Goal: Use online tool/utility: Utilize a website feature to perform a specific function

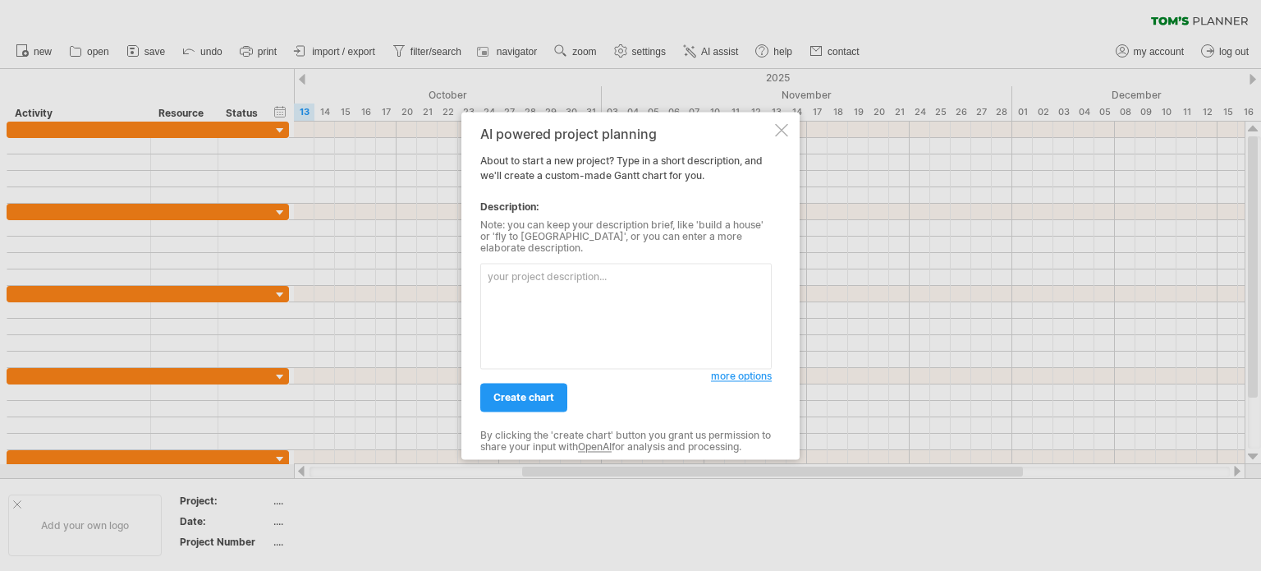
paste textarea "create a product backlog for a website design, to start the website development…"
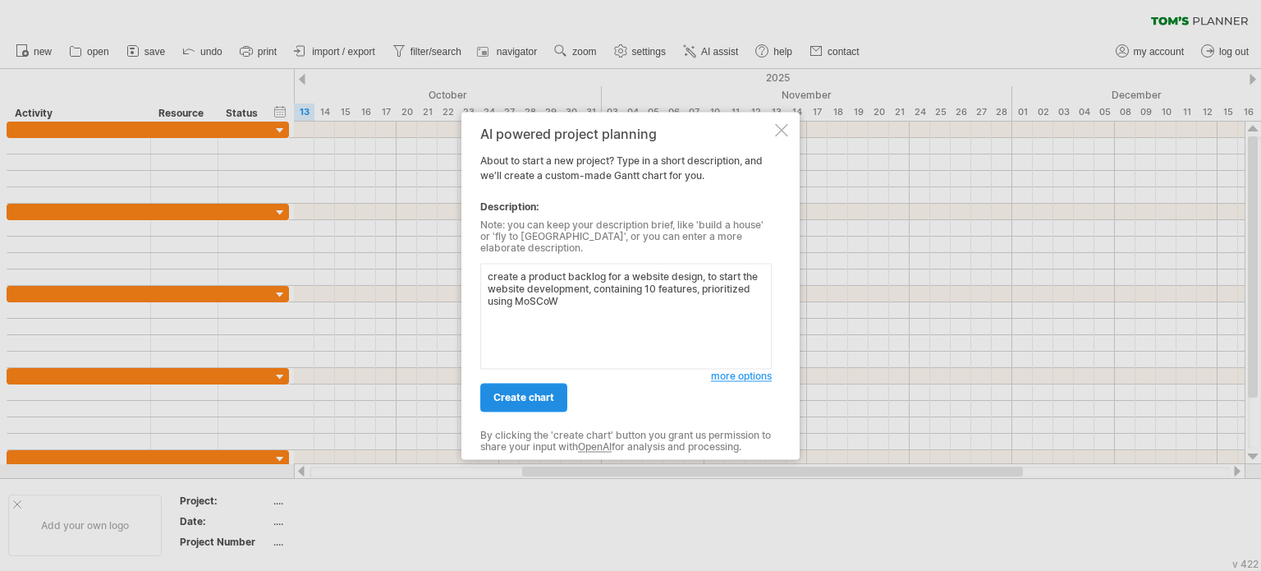
type textarea "create a product backlog for a website design, to start the website development…"
click at [529, 395] on span "create chart" at bounding box center [523, 397] width 61 height 12
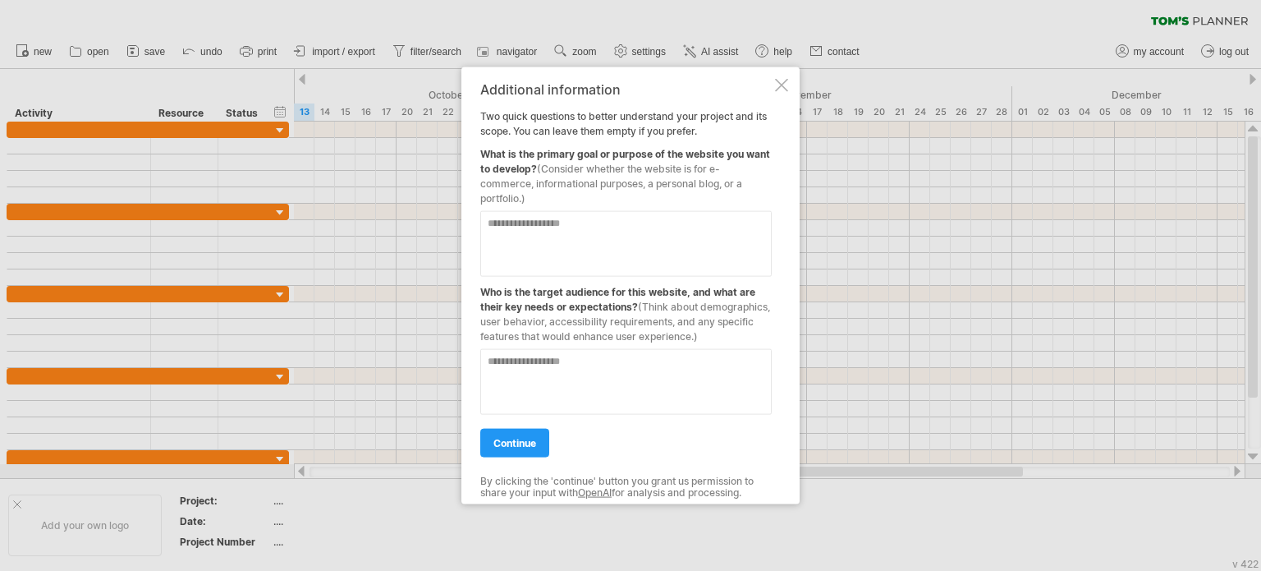
click at [558, 236] on textarea at bounding box center [625, 243] width 291 height 66
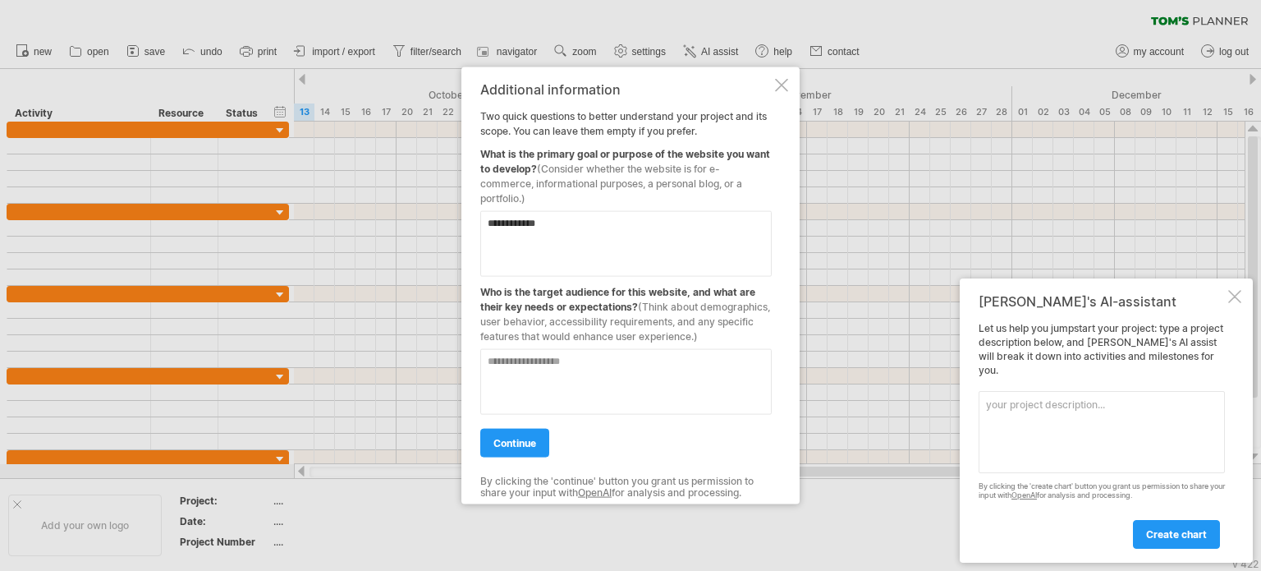
type textarea "**********"
click at [562, 374] on textarea at bounding box center [625, 381] width 291 height 66
type textarea "**********"
click at [516, 442] on span "continue" at bounding box center [514, 442] width 43 height 12
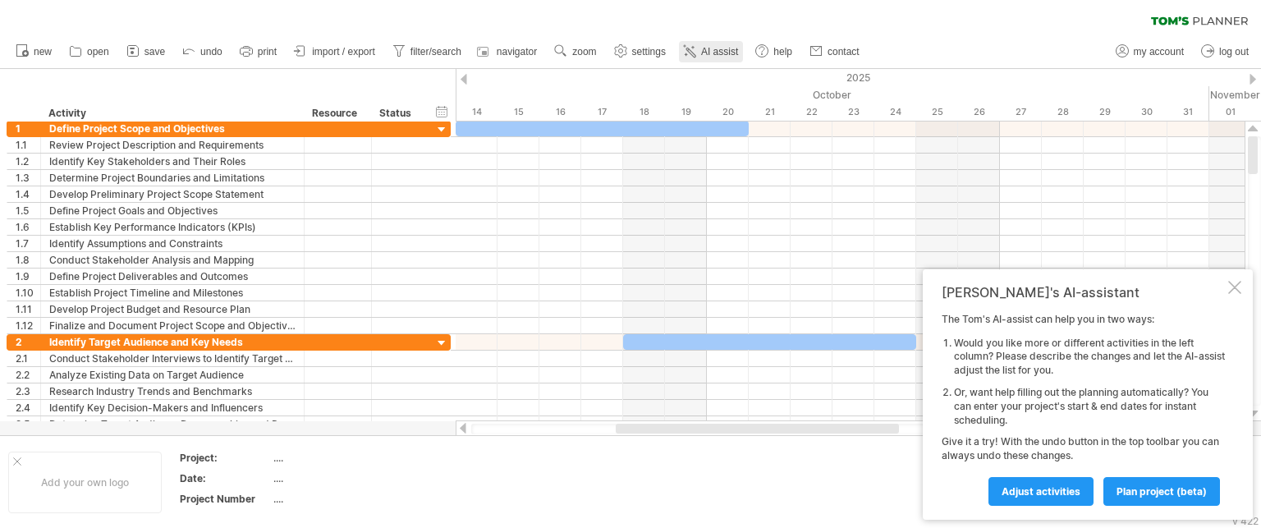
click at [692, 44] on icon at bounding box center [689, 51] width 16 height 16
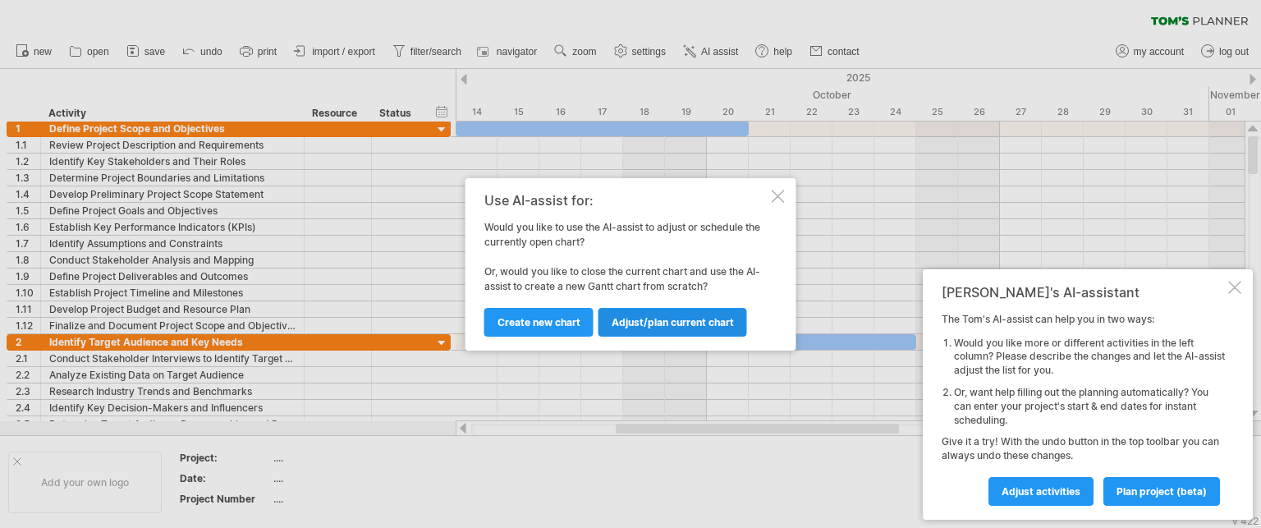
click at [667, 322] on span "Adjust/plan current chart" at bounding box center [673, 322] width 122 height 12
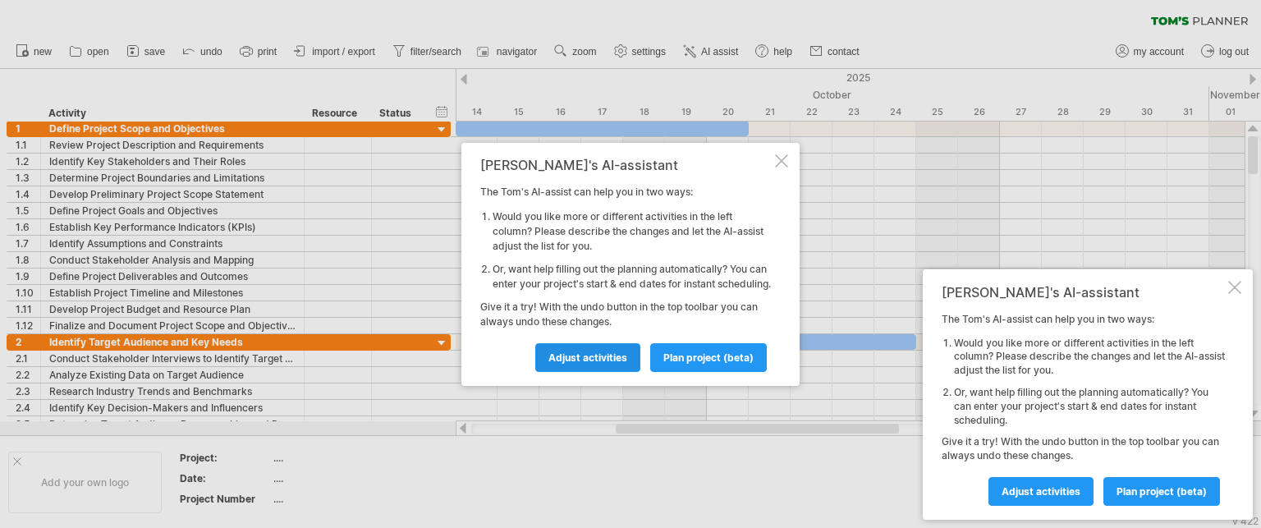
click at [602, 356] on link "Adjust activities" at bounding box center [587, 357] width 105 height 29
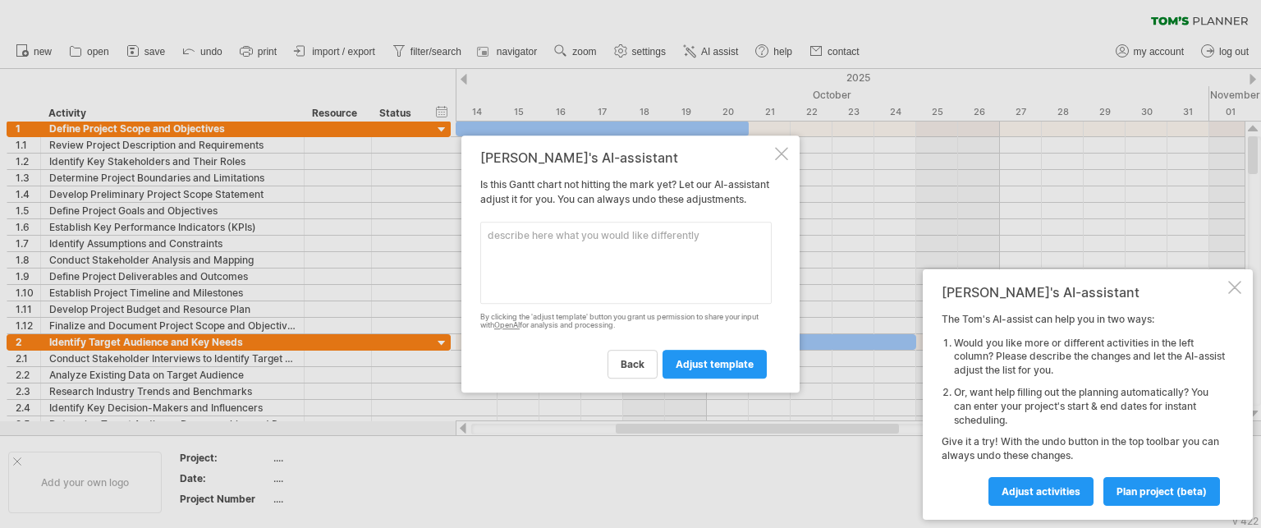
click at [586, 257] on textarea at bounding box center [625, 263] width 291 height 82
click at [783, 147] on div at bounding box center [781, 153] width 13 height 13
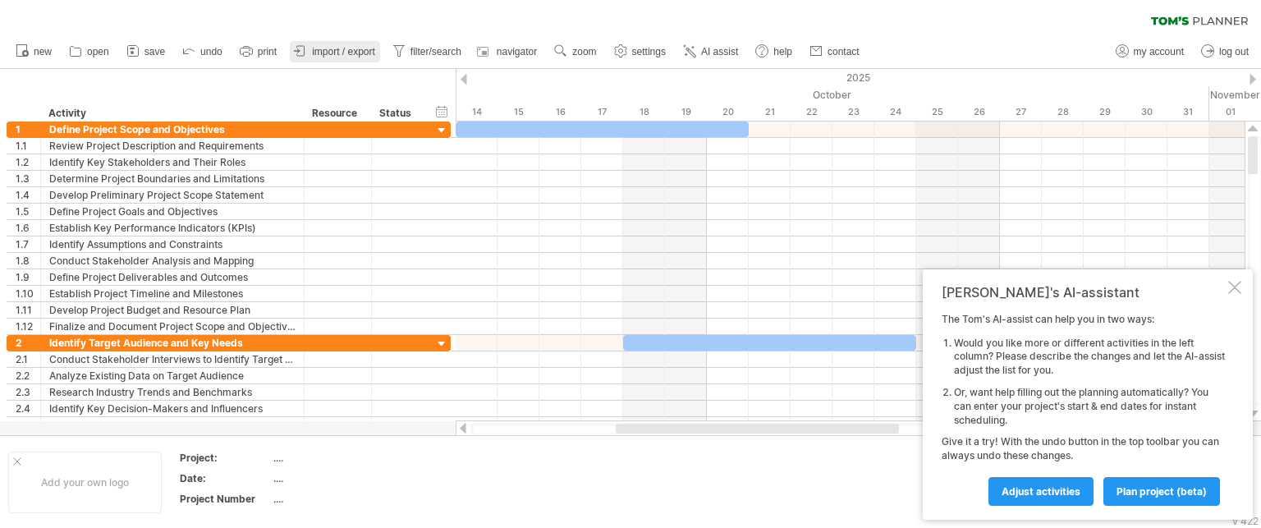
click at [321, 49] on span "import / export" at bounding box center [343, 51] width 63 height 11
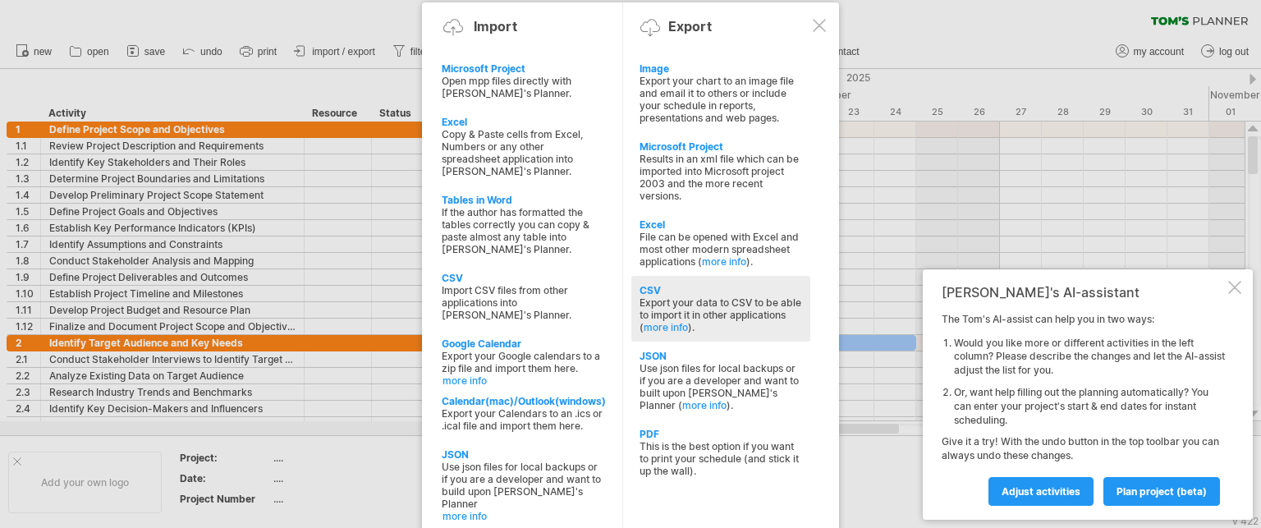
click at [689, 308] on div "Export your data to CSV to be able to import it in other applications ( more in…" at bounding box center [721, 314] width 163 height 37
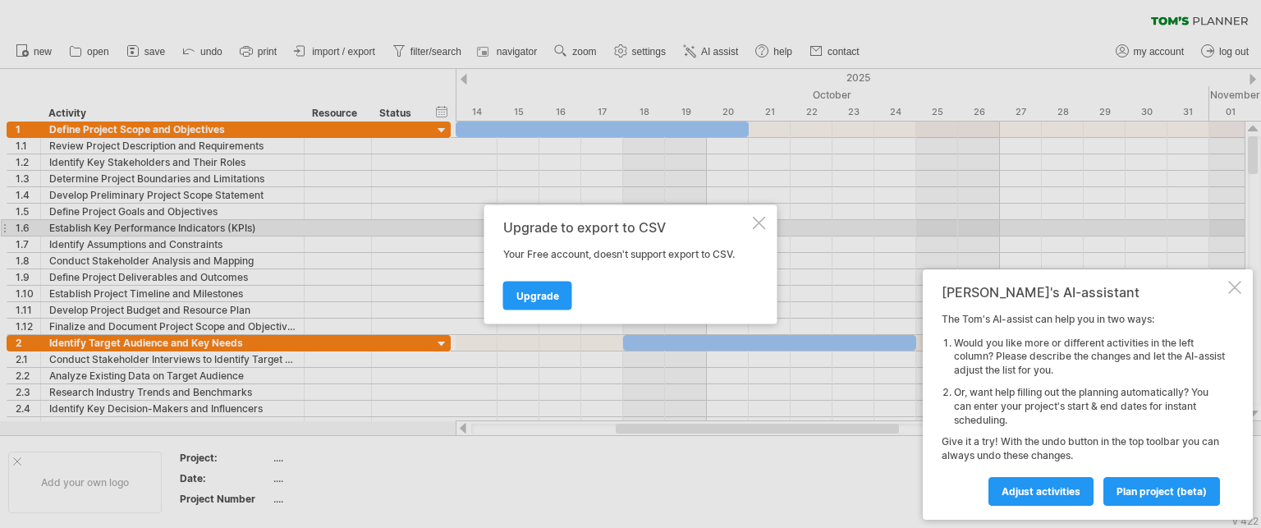
click at [755, 224] on div at bounding box center [759, 222] width 13 height 13
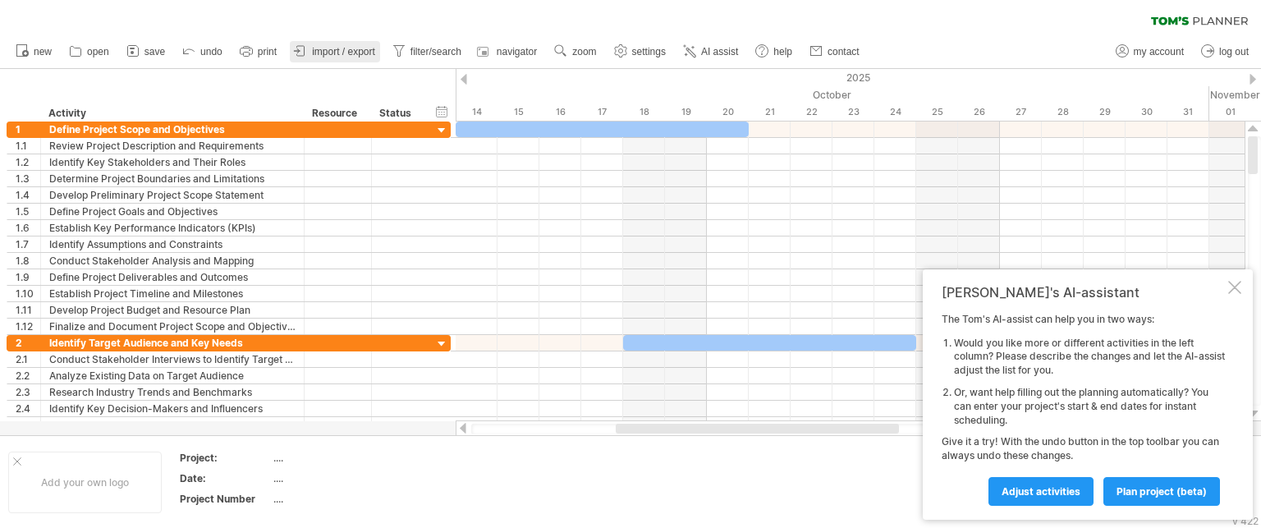
click at [348, 47] on span "import / export" at bounding box center [343, 51] width 63 height 11
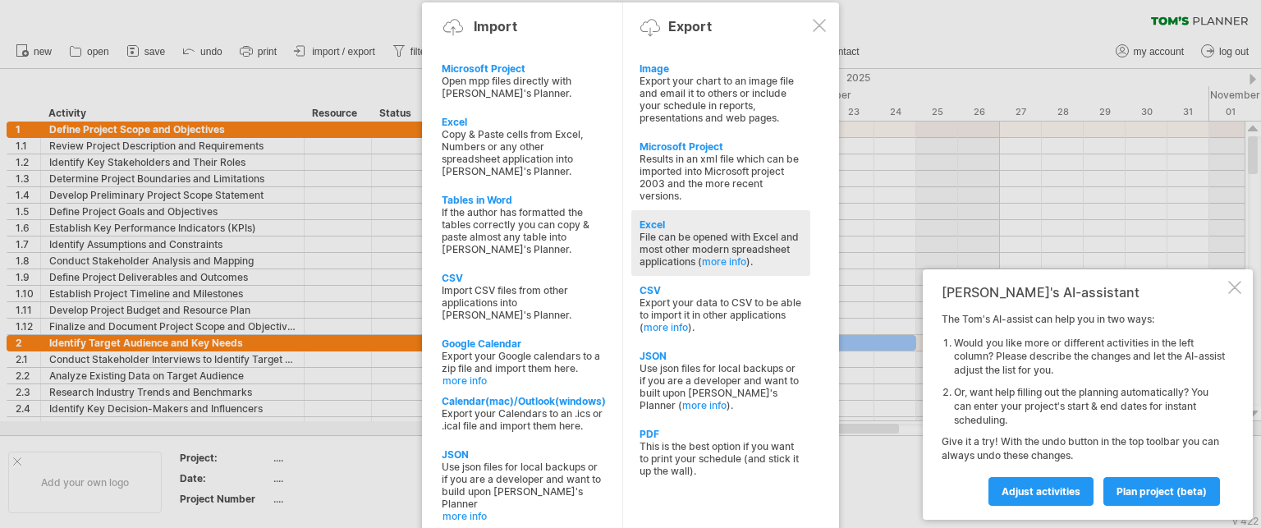
click at [678, 213] on div "Excel File can be opened with Excel and most other modern spreadsheet applicati…" at bounding box center [720, 243] width 179 height 66
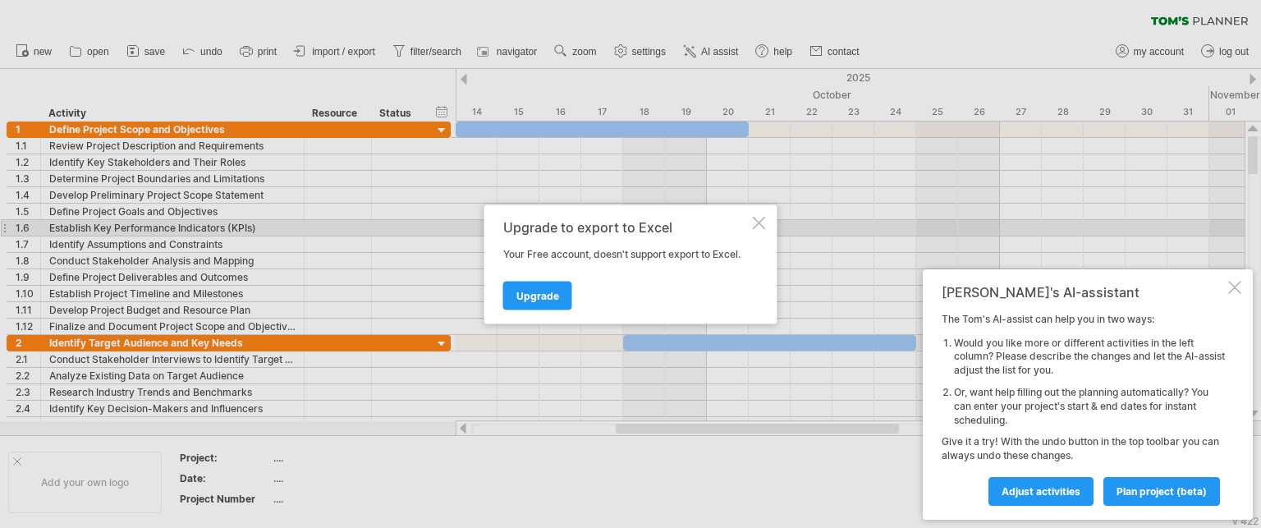
click at [756, 221] on div at bounding box center [759, 222] width 13 height 13
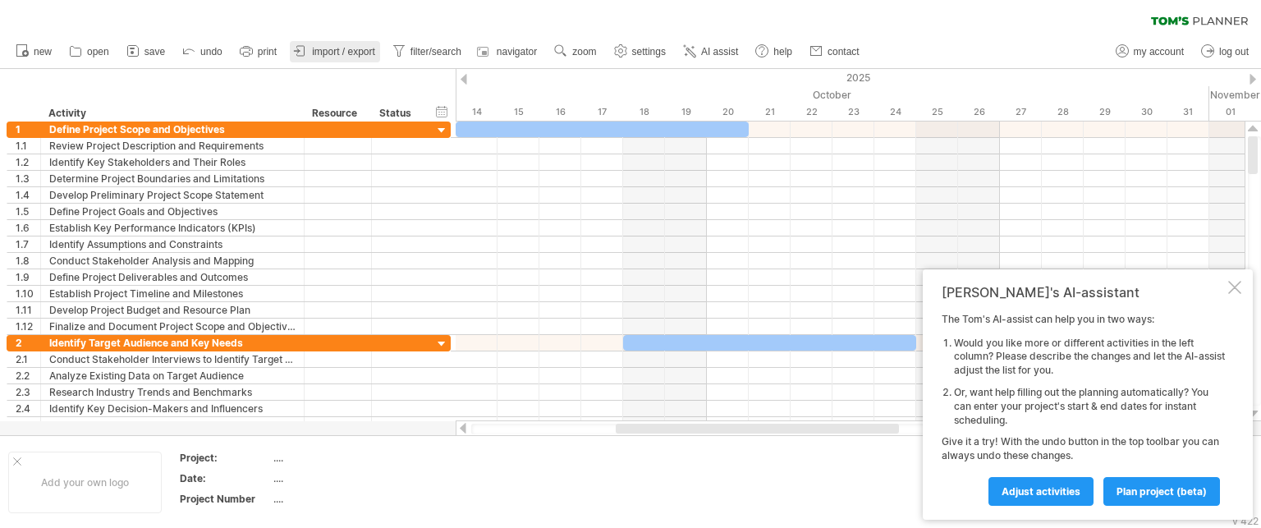
click at [324, 47] on span "import / export" at bounding box center [343, 51] width 63 height 11
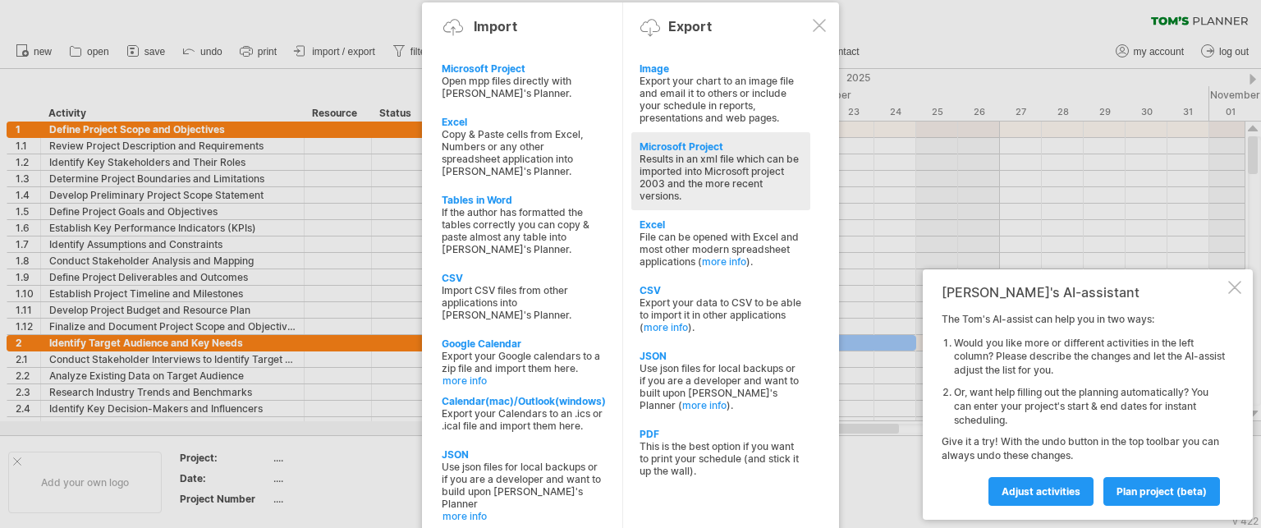
click at [654, 183] on div "Results in an xml file which can be imported into Microsoft project 2003 and th…" at bounding box center [721, 177] width 163 height 49
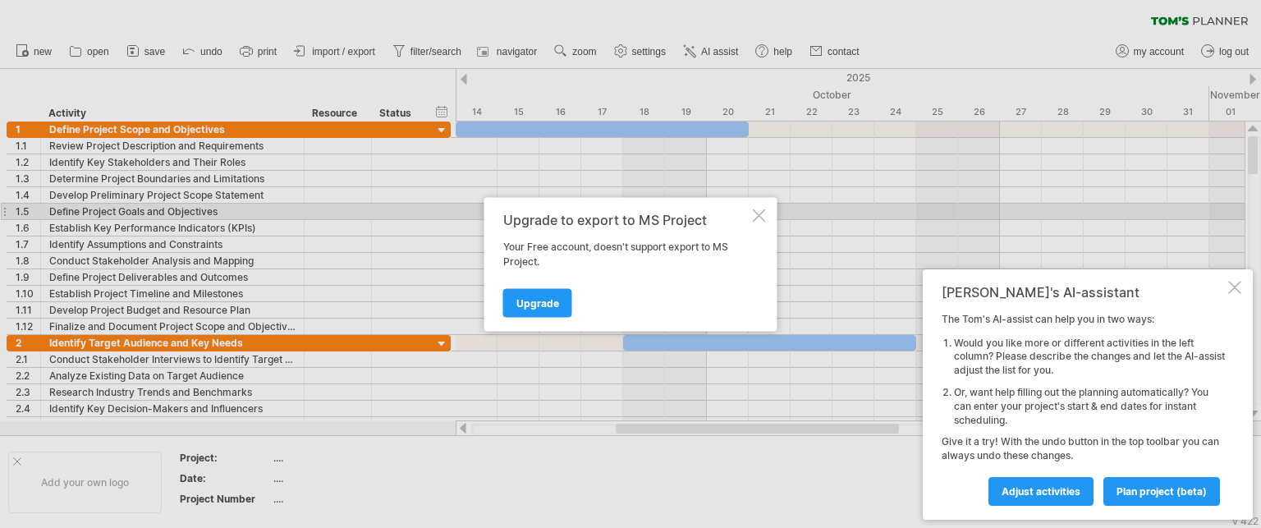
click at [761, 216] on div at bounding box center [759, 215] width 13 height 13
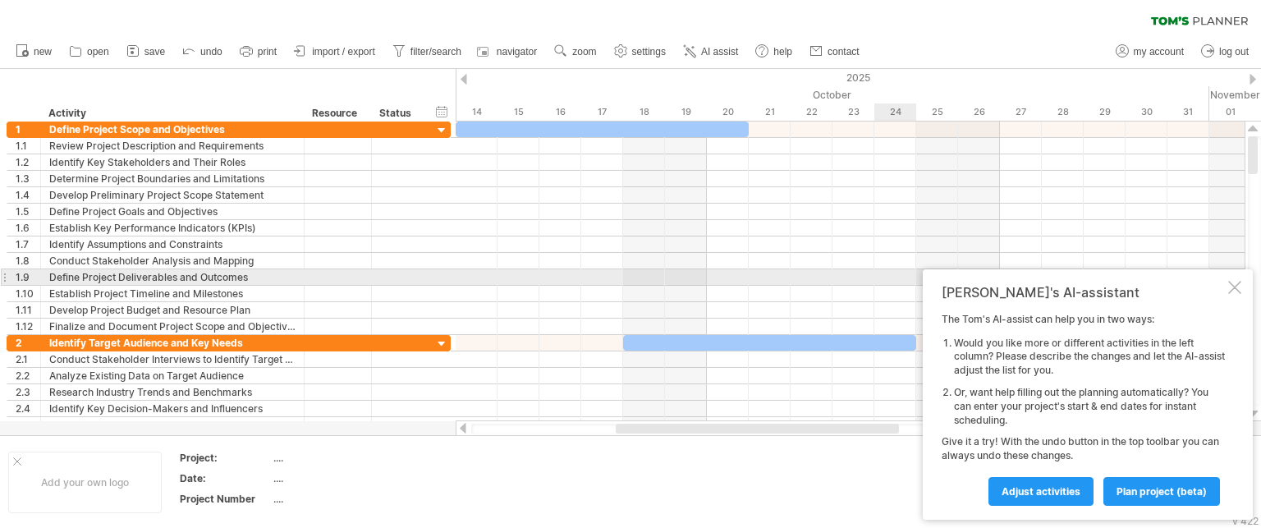
click at [1229, 283] on div at bounding box center [1234, 287] width 13 height 13
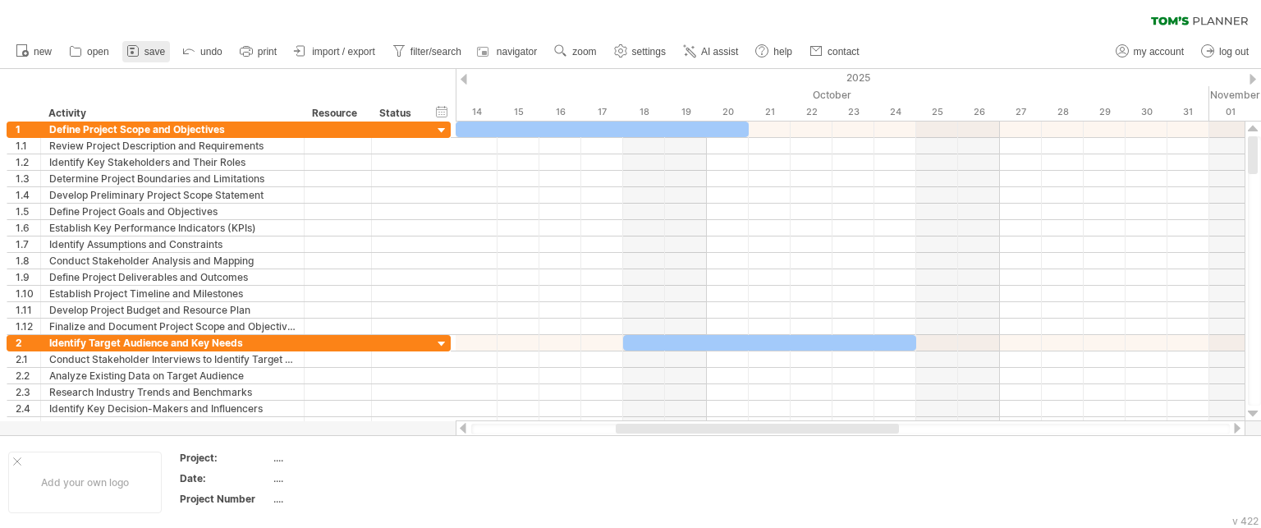
click at [153, 56] on span "save" at bounding box center [155, 51] width 21 height 11
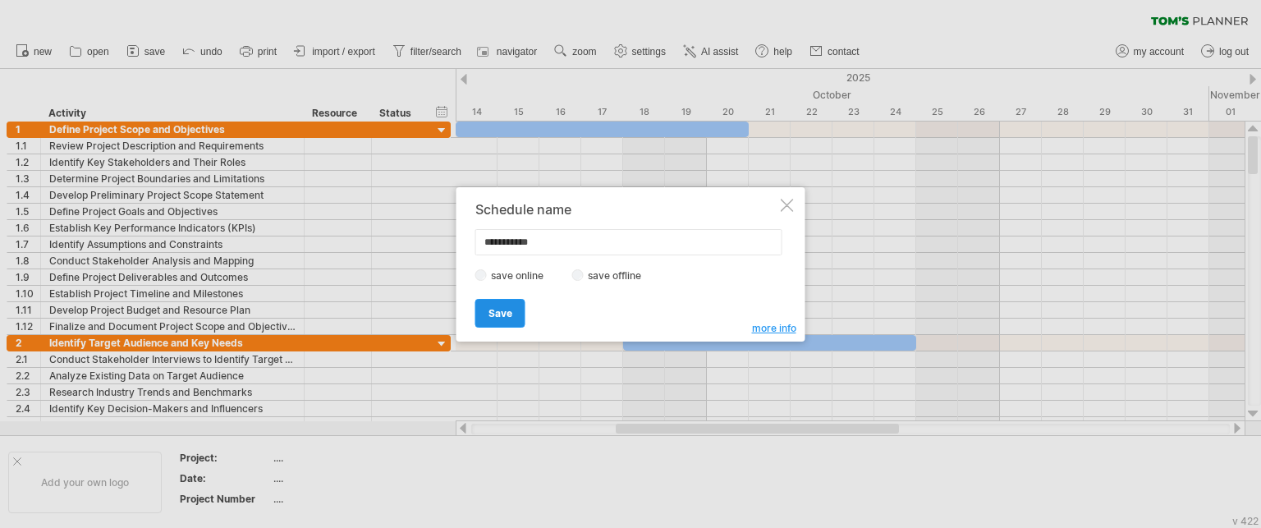
click at [509, 307] on span "Save" at bounding box center [501, 313] width 24 height 12
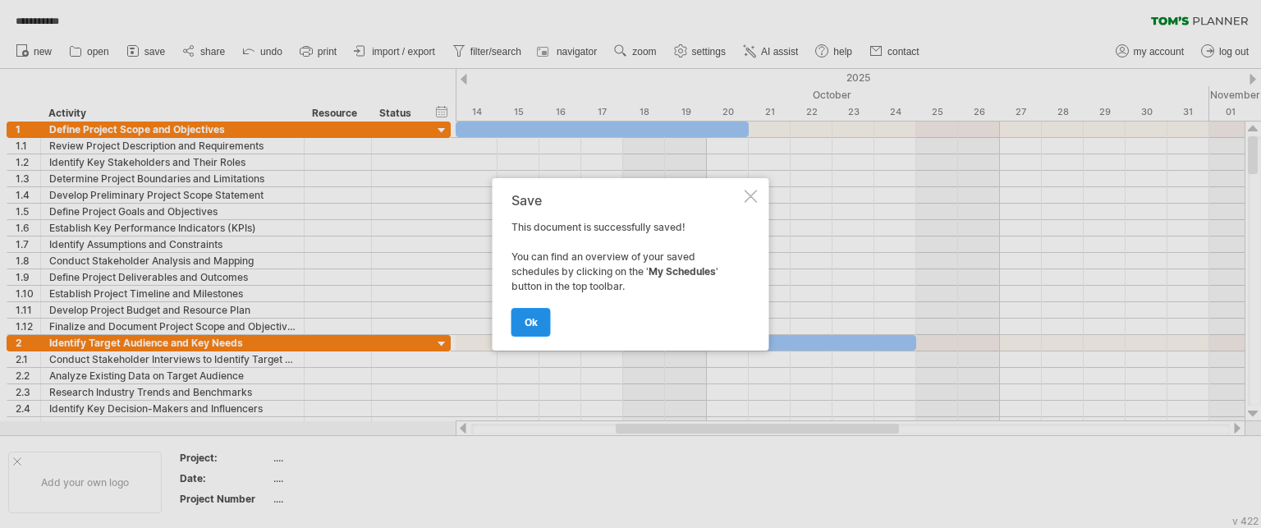
click at [519, 319] on link "ok" at bounding box center [531, 322] width 39 height 29
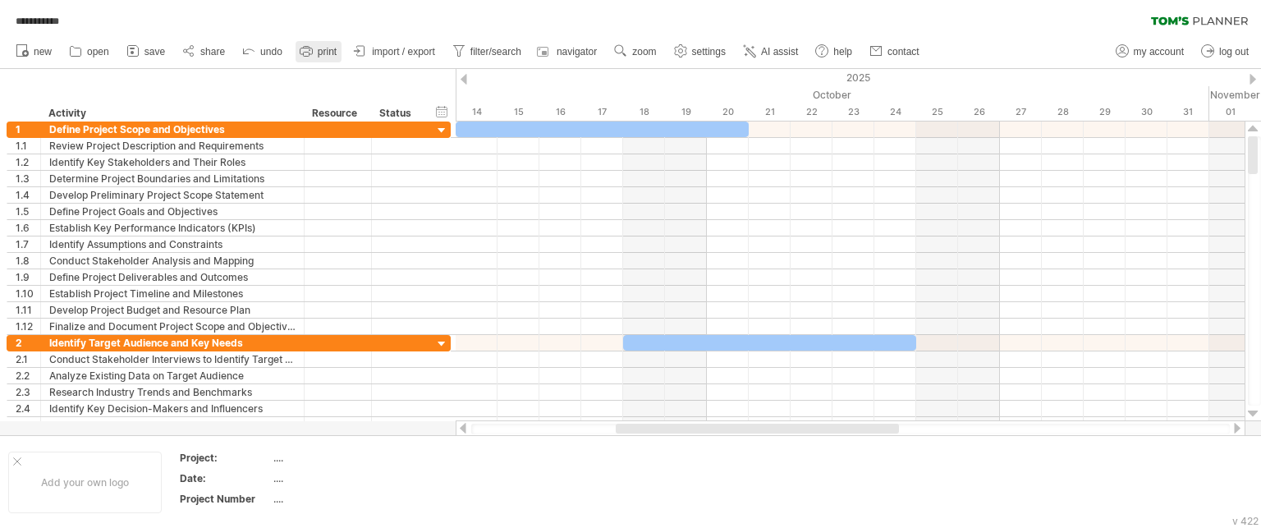
click at [317, 51] on link "print" at bounding box center [319, 51] width 46 height 21
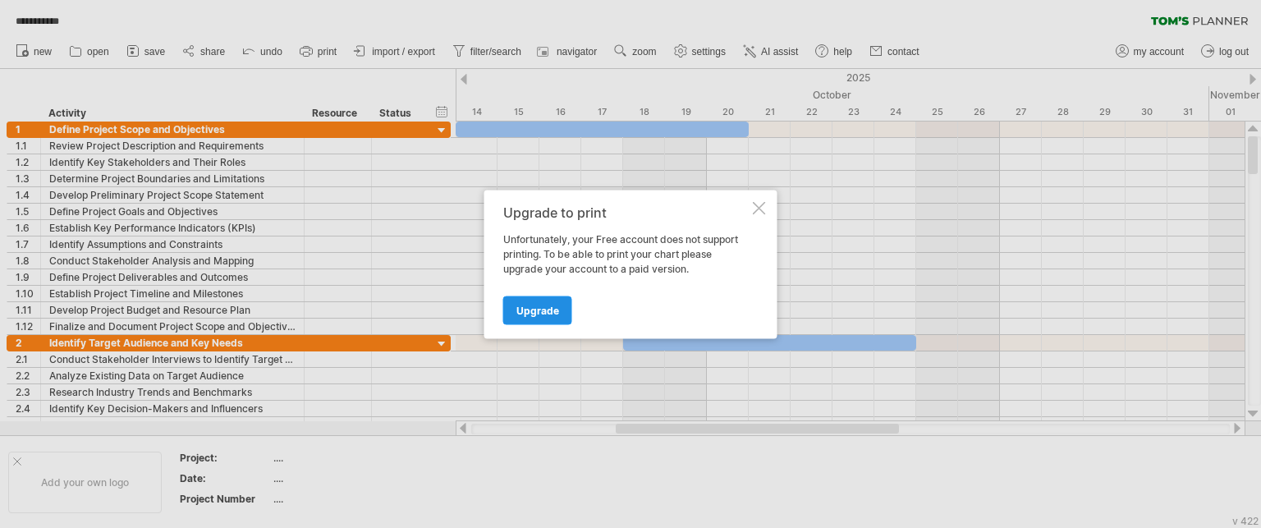
click at [509, 304] on link "Upgrade" at bounding box center [537, 310] width 69 height 29
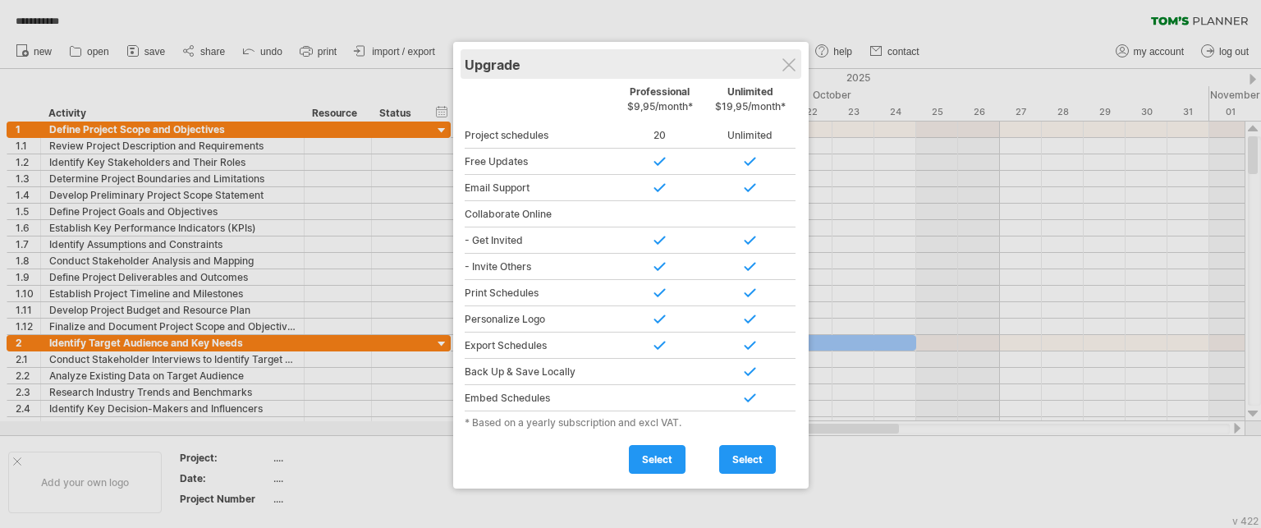
click at [796, 62] on div "Upgrade" at bounding box center [631, 64] width 333 height 30
click at [787, 64] on div at bounding box center [788, 64] width 13 height 13
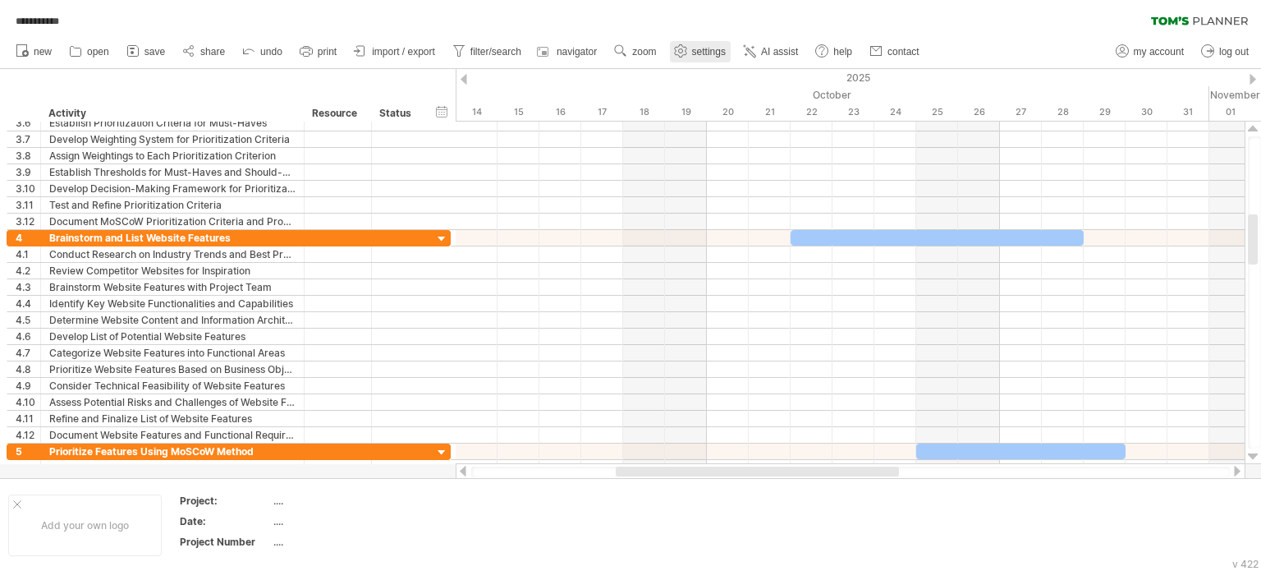
click at [688, 48] on use at bounding box center [680, 51] width 16 height 16
select select "*"
select select "**"
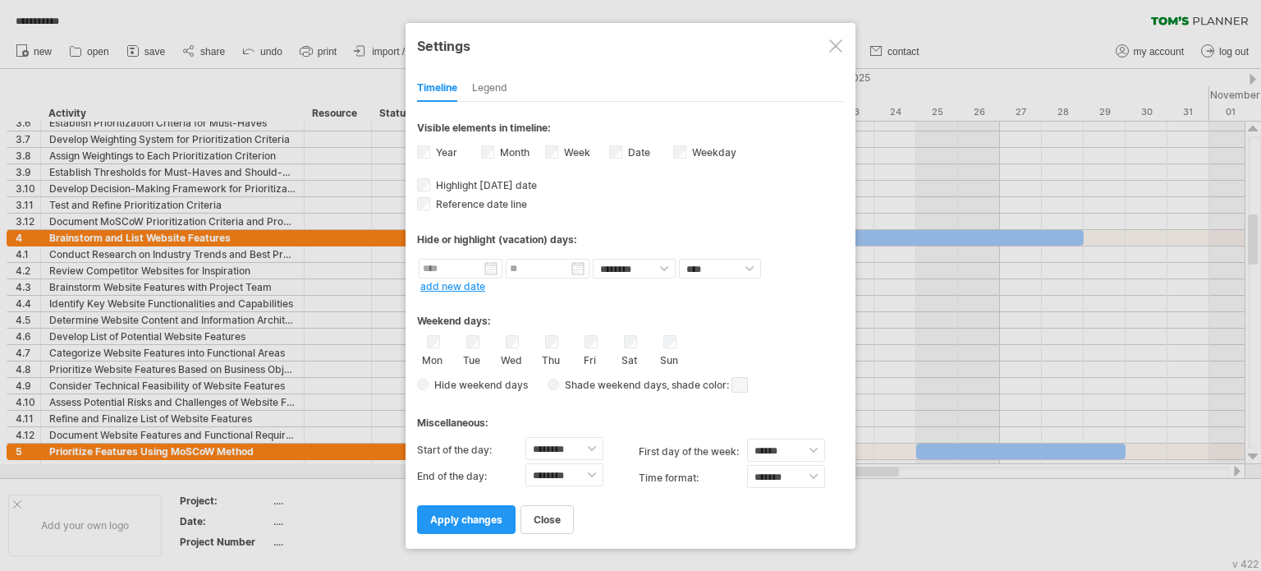
click at [837, 52] on div at bounding box center [835, 45] width 13 height 13
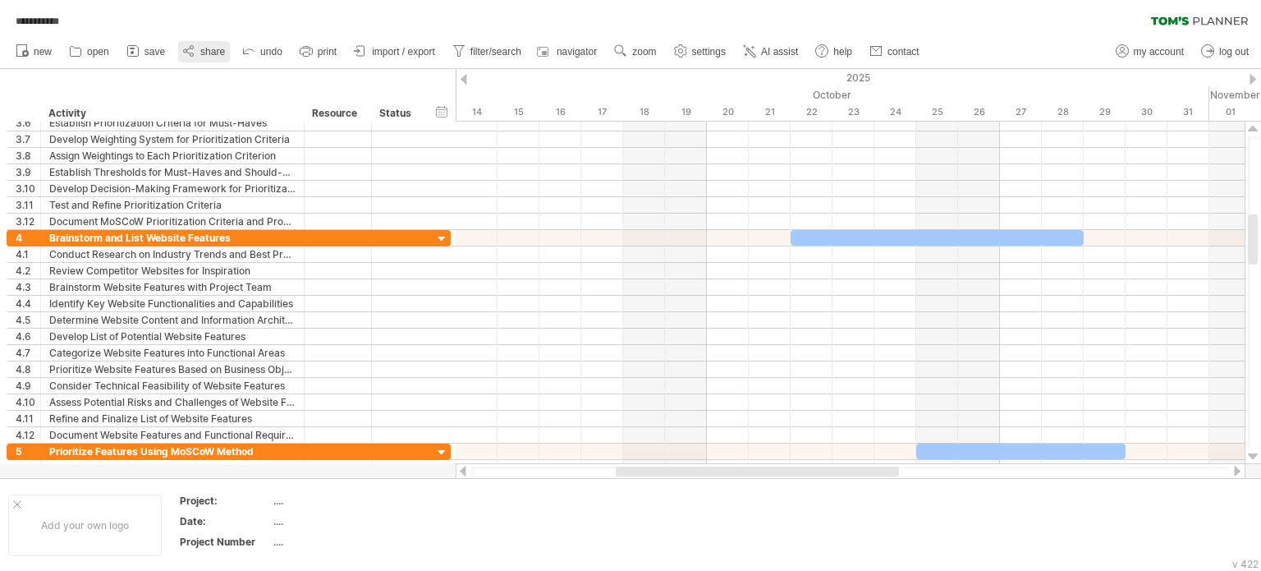
click at [193, 48] on icon at bounding box center [189, 51] width 16 height 16
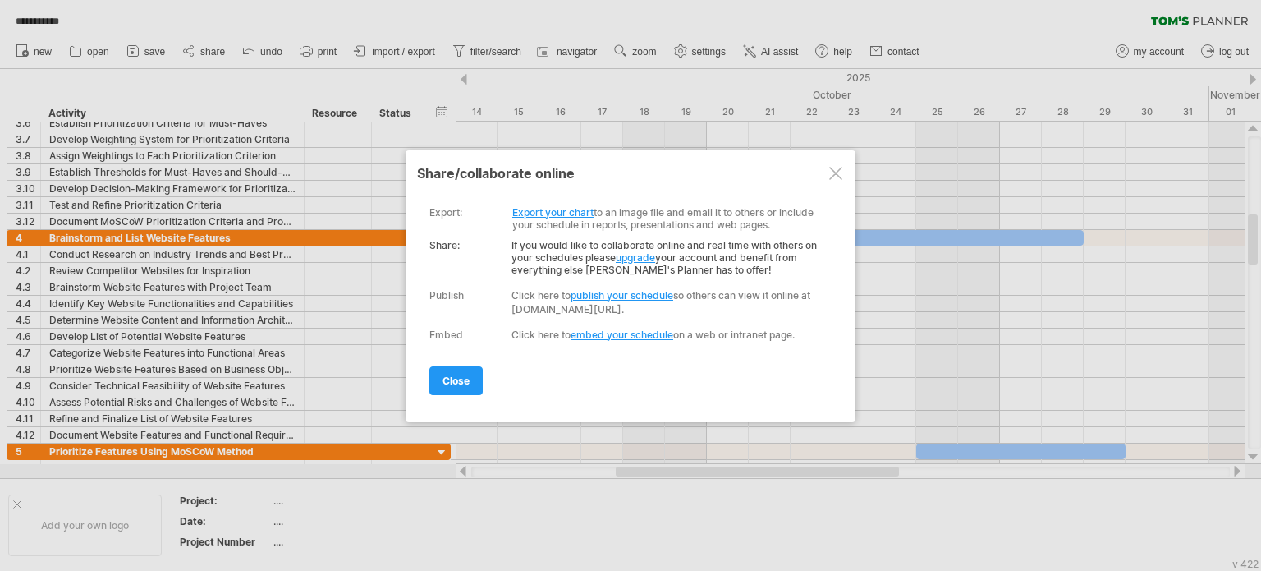
click at [614, 293] on link "publish your schedule" at bounding box center [622, 295] width 103 height 12
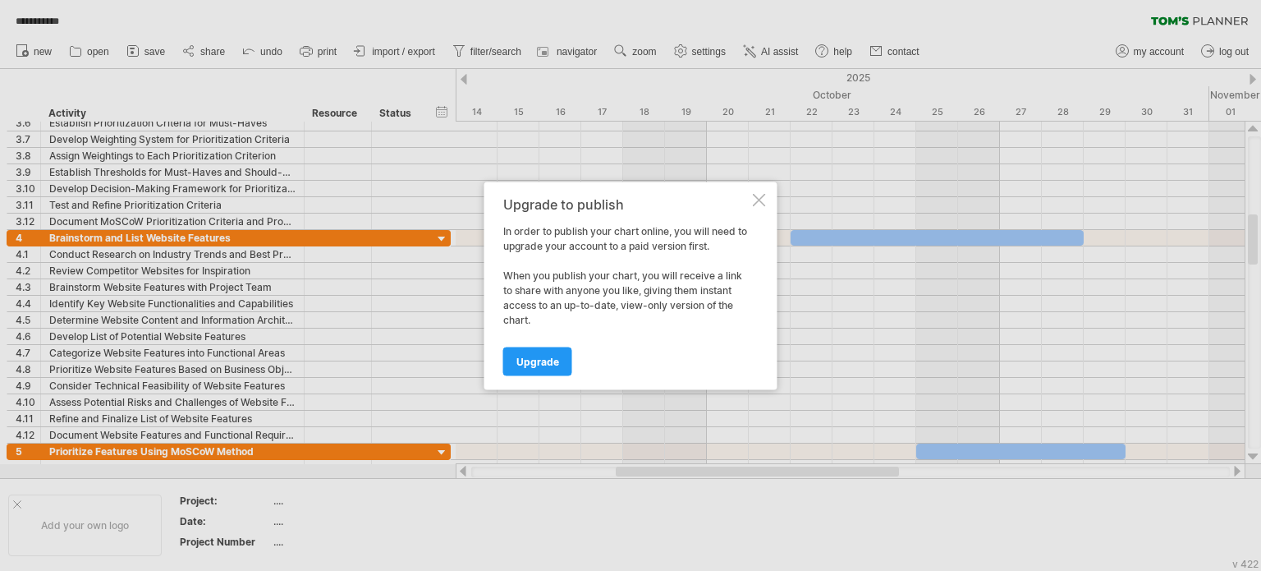
click at [762, 199] on div at bounding box center [759, 199] width 13 height 13
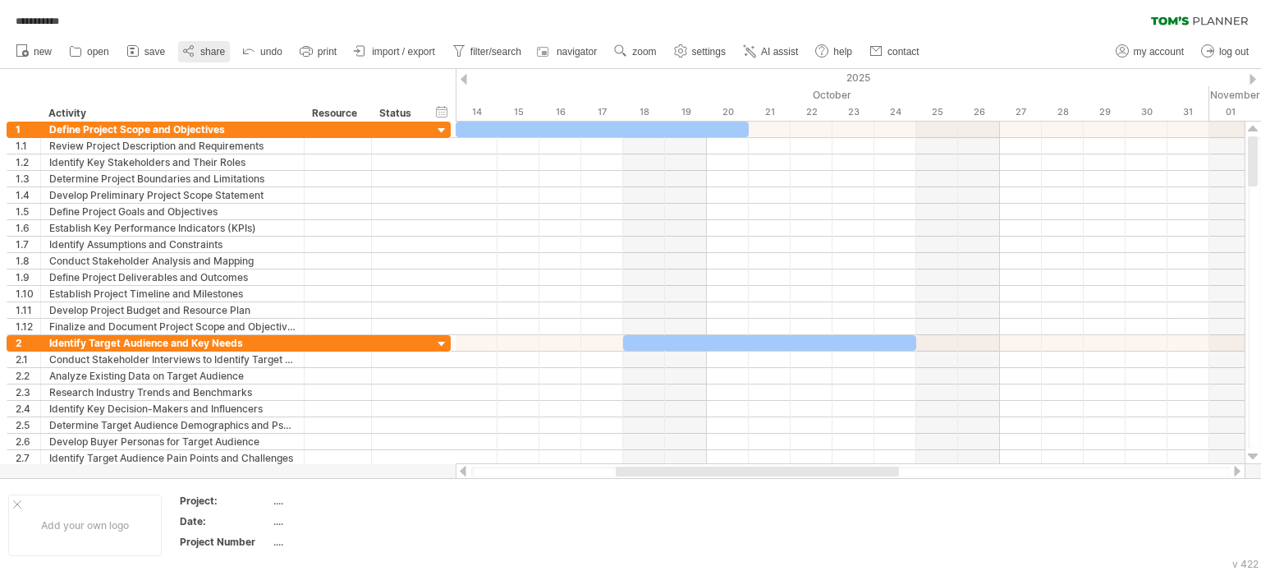
click at [211, 45] on link "share" at bounding box center [204, 51] width 52 height 21
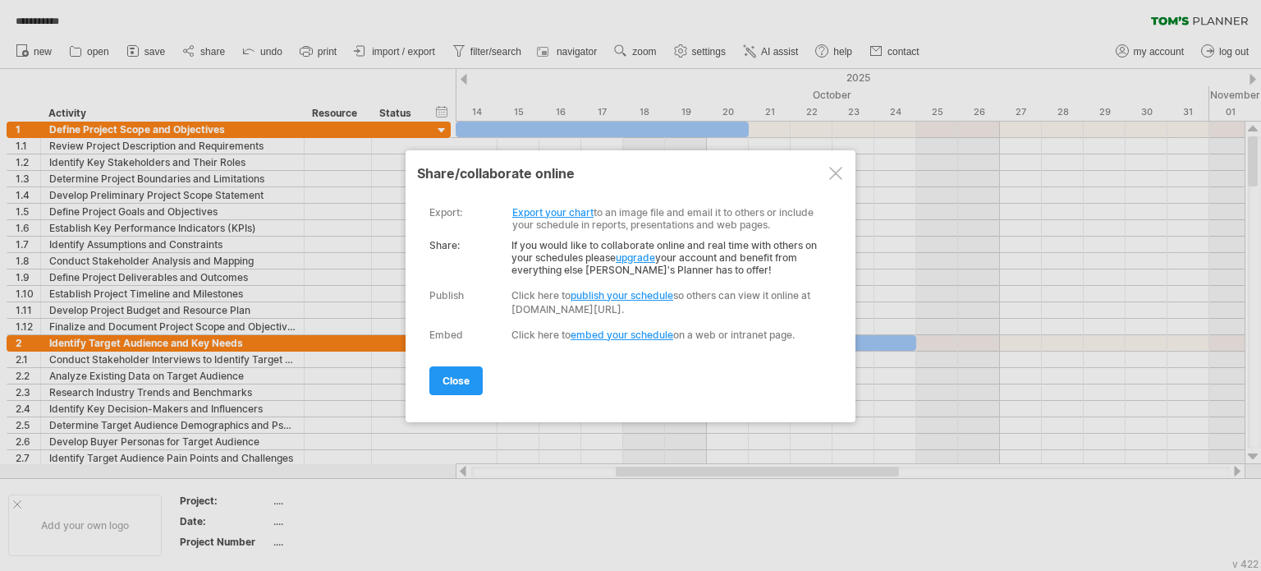
click at [566, 208] on link "Export your chart" at bounding box center [552, 212] width 81 height 12
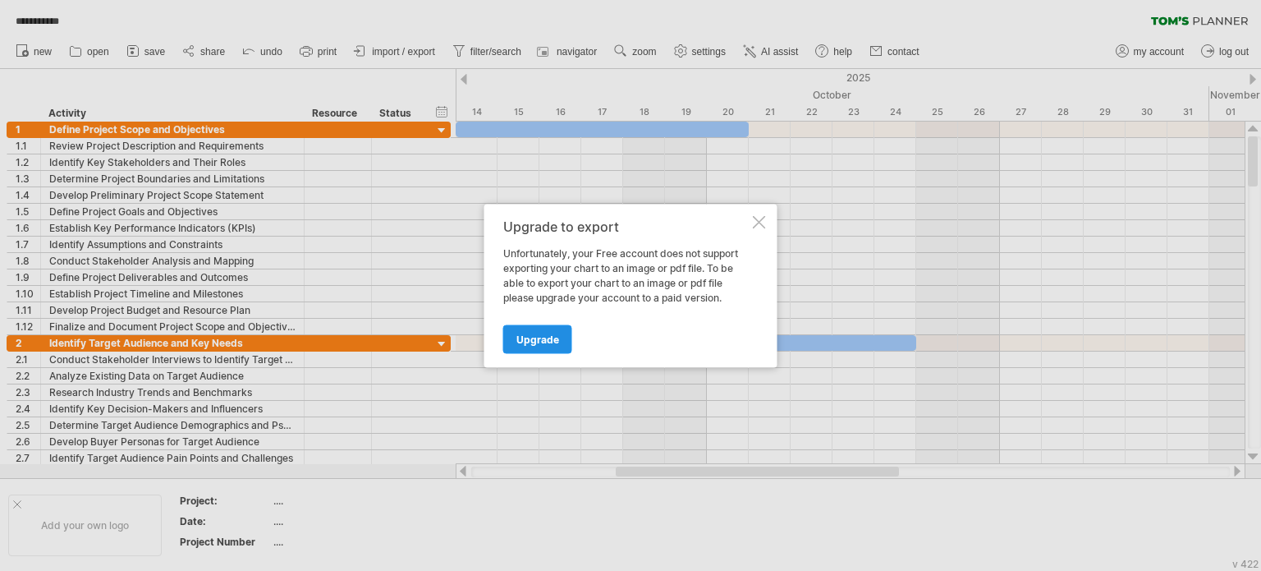
click at [542, 324] on link "Upgrade" at bounding box center [537, 338] width 69 height 29
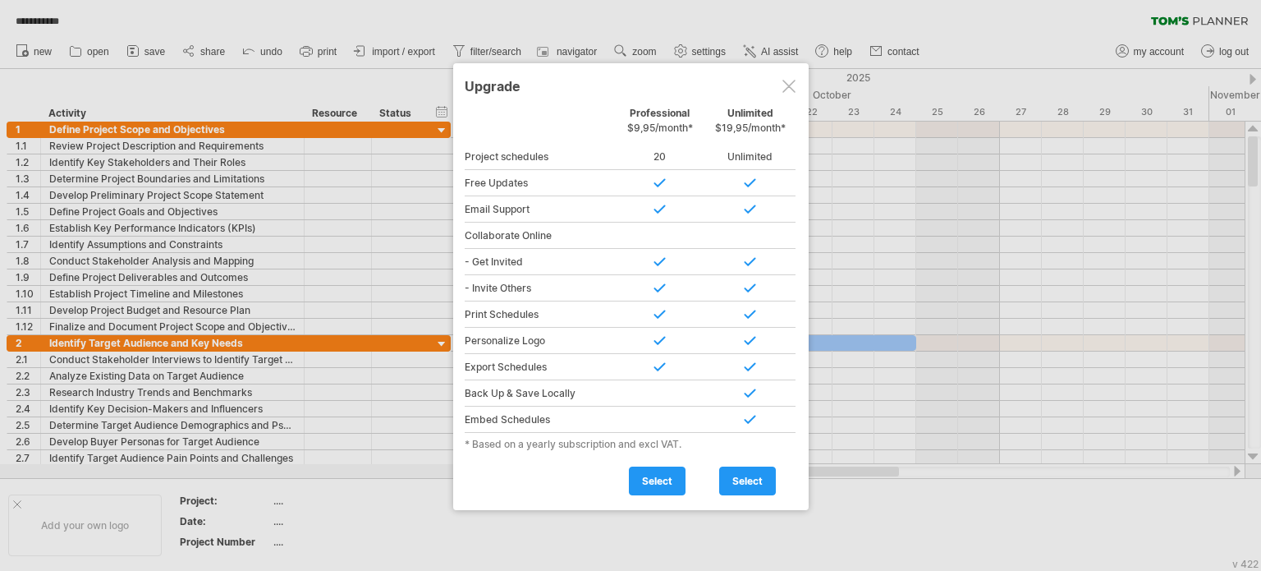
click at [786, 85] on div at bounding box center [788, 86] width 13 height 13
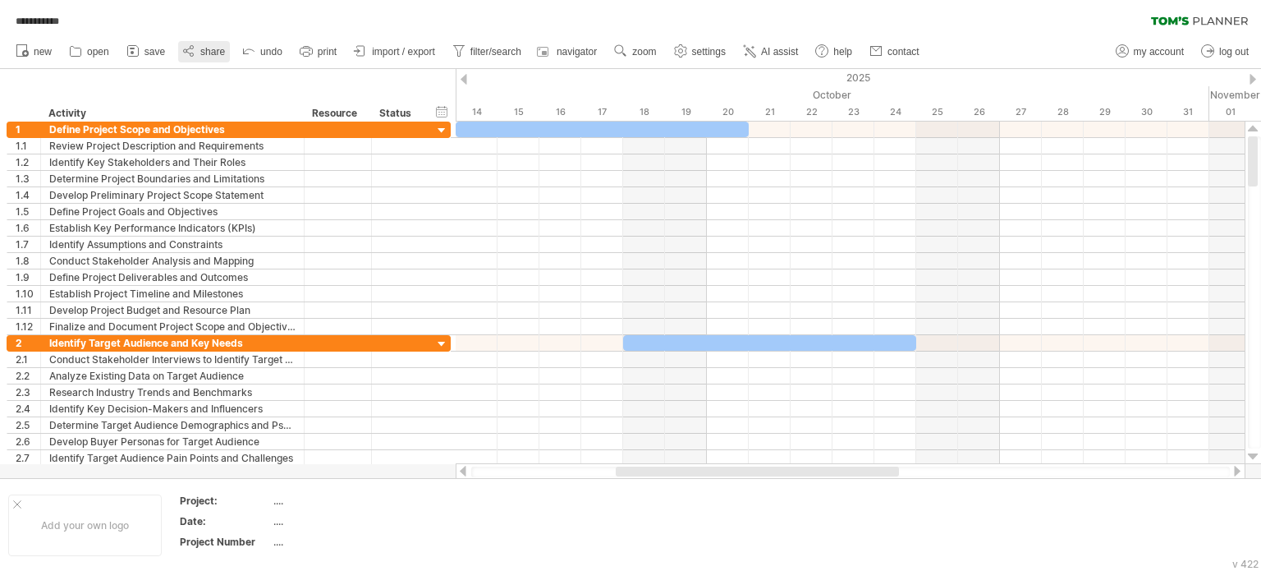
click at [217, 55] on span "share" at bounding box center [212, 51] width 25 height 11
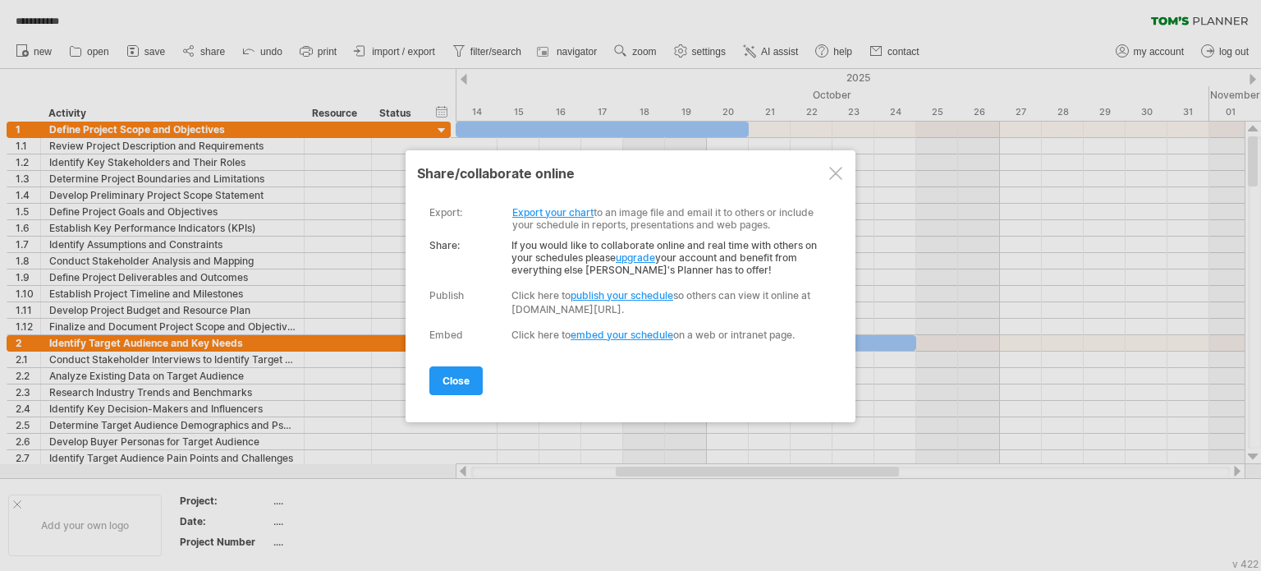
click at [829, 167] on div at bounding box center [835, 173] width 13 height 13
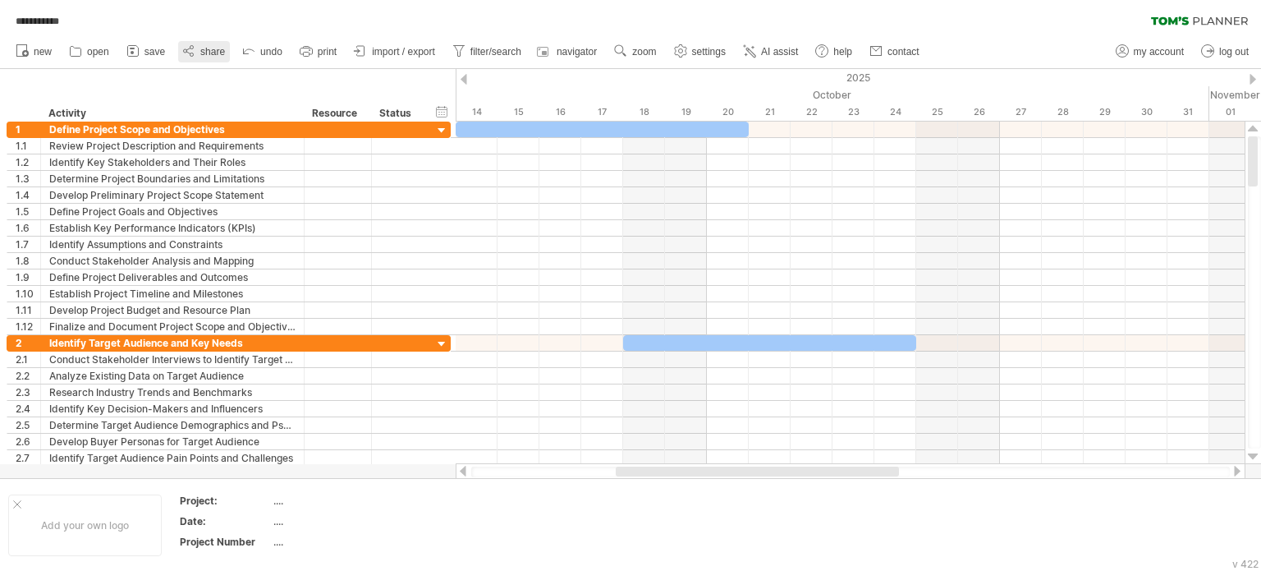
click at [204, 43] on link "share" at bounding box center [204, 51] width 52 height 21
